Goal: Task Accomplishment & Management: Manage account settings

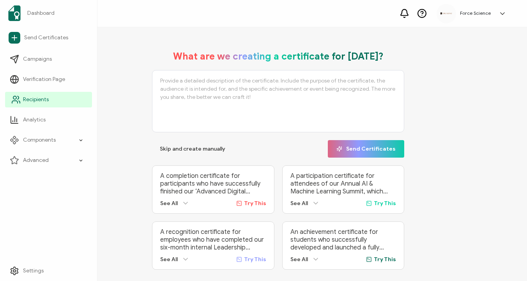
click at [22, 100] on link "Recipients" at bounding box center [48, 100] width 87 height 16
click at [52, 101] on link "Recipients" at bounding box center [48, 100] width 87 height 16
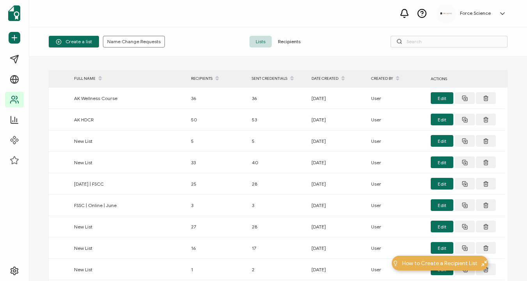
click at [290, 42] on span "Recipients" at bounding box center [289, 42] width 35 height 12
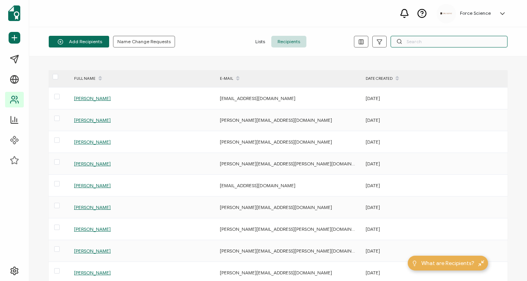
click at [422, 40] on input "text" at bounding box center [448, 42] width 117 height 12
paste input "[PERSON_NAME][EMAIL_ADDRESS][PERSON_NAME][DOMAIN_NAME]"
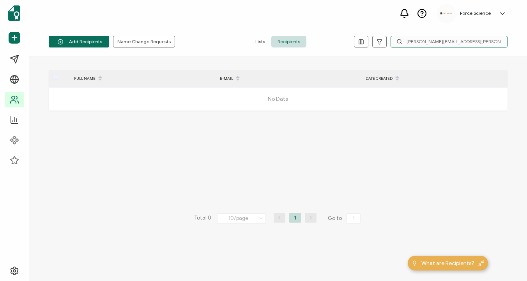
click at [424, 37] on input "[PERSON_NAME][EMAIL_ADDRESS][PERSON_NAME][DOMAIN_NAME]" at bounding box center [448, 42] width 117 height 12
paste input "[PERSON_NAME].filter"
click at [406, 44] on input "[PERSON_NAME][EMAIL_ADDRESS][DOMAIN_NAME]" at bounding box center [448, 42] width 117 height 12
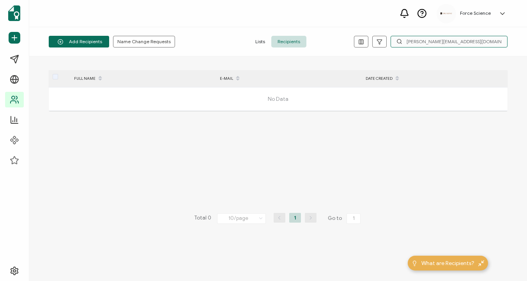
click at [406, 44] on input "[PERSON_NAME][EMAIL_ADDRESS][DOMAIN_NAME]" at bounding box center [448, 42] width 117 height 12
paste input "[PERSON_NAME].[PERSON_NAME]"
type input "[PERSON_NAME][EMAIL_ADDRESS][PERSON_NAME][DOMAIN_NAME]"
